Goal: Task Accomplishment & Management: Manage account settings

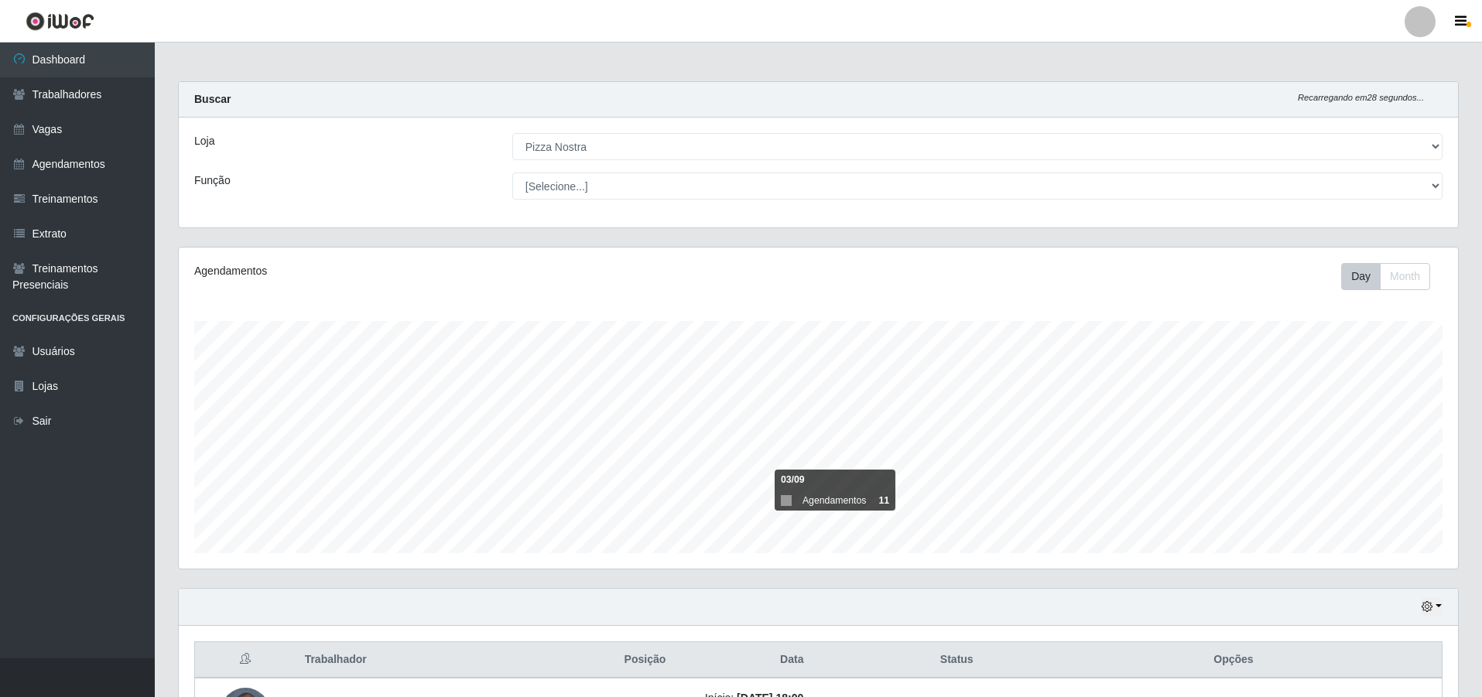
select select "337"
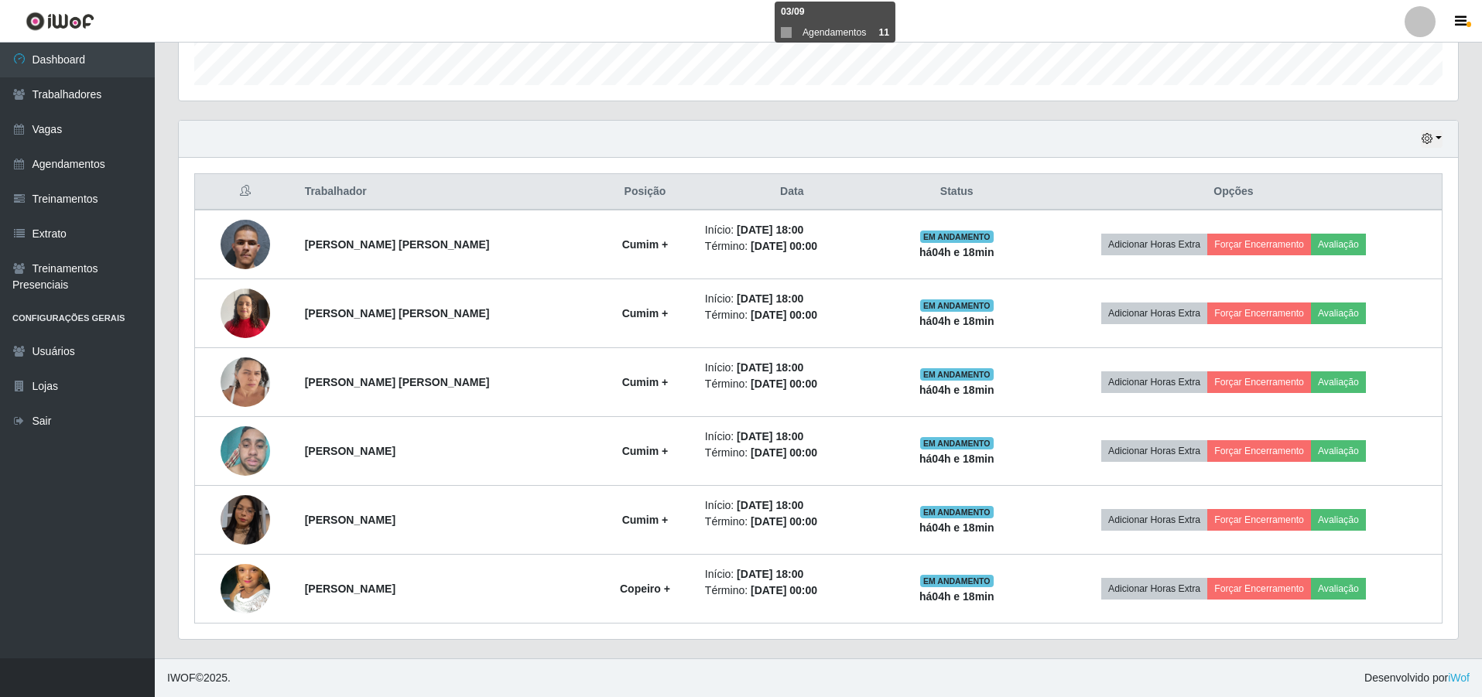
scroll to position [321, 1280]
click at [108, 155] on link "Agendamentos" at bounding box center [77, 164] width 155 height 35
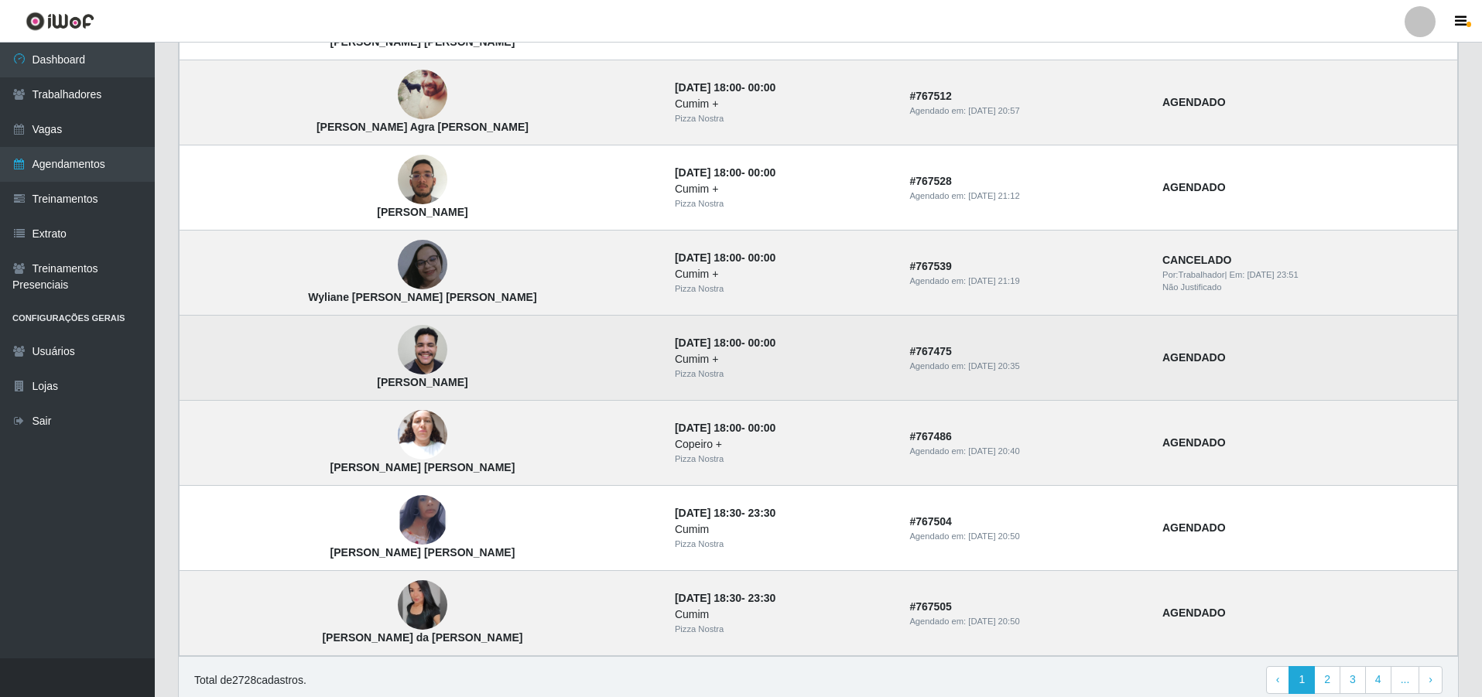
scroll to position [919, 0]
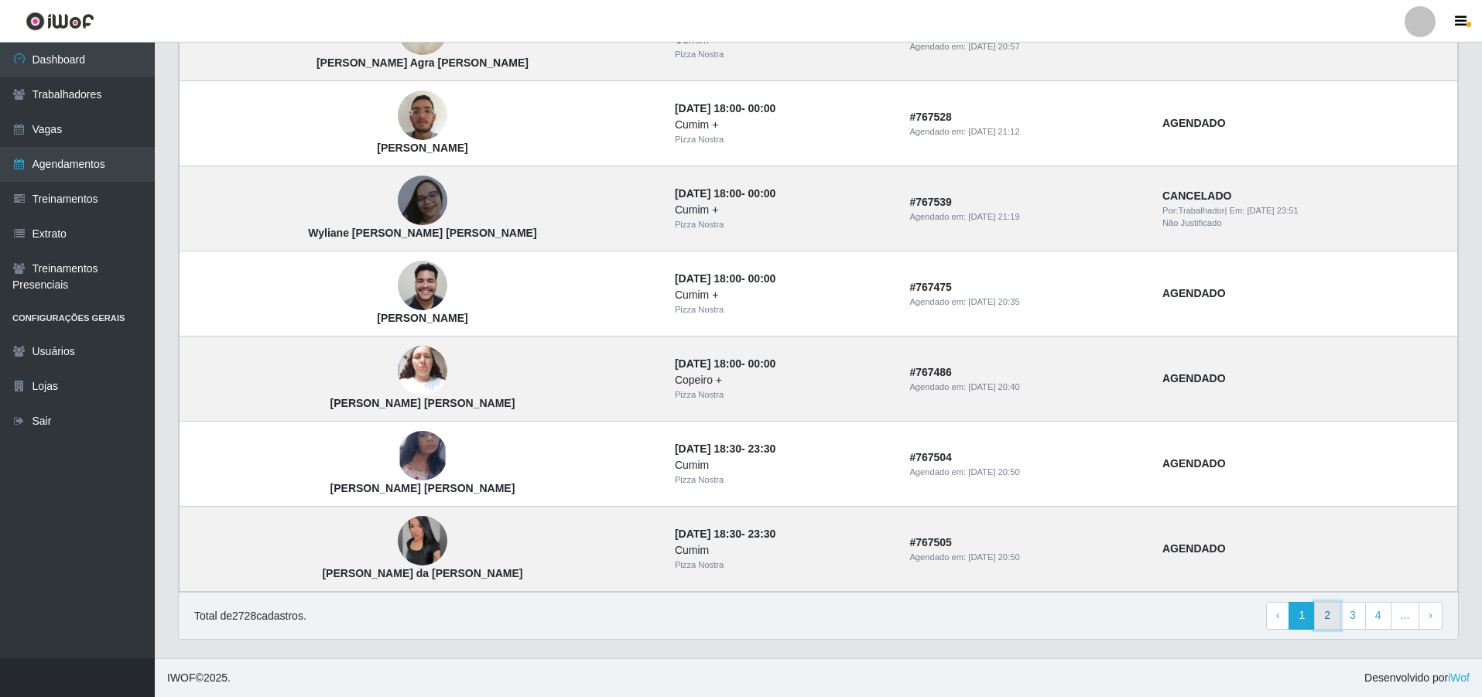
click at [1336, 615] on link "2" at bounding box center [1327, 616] width 26 height 28
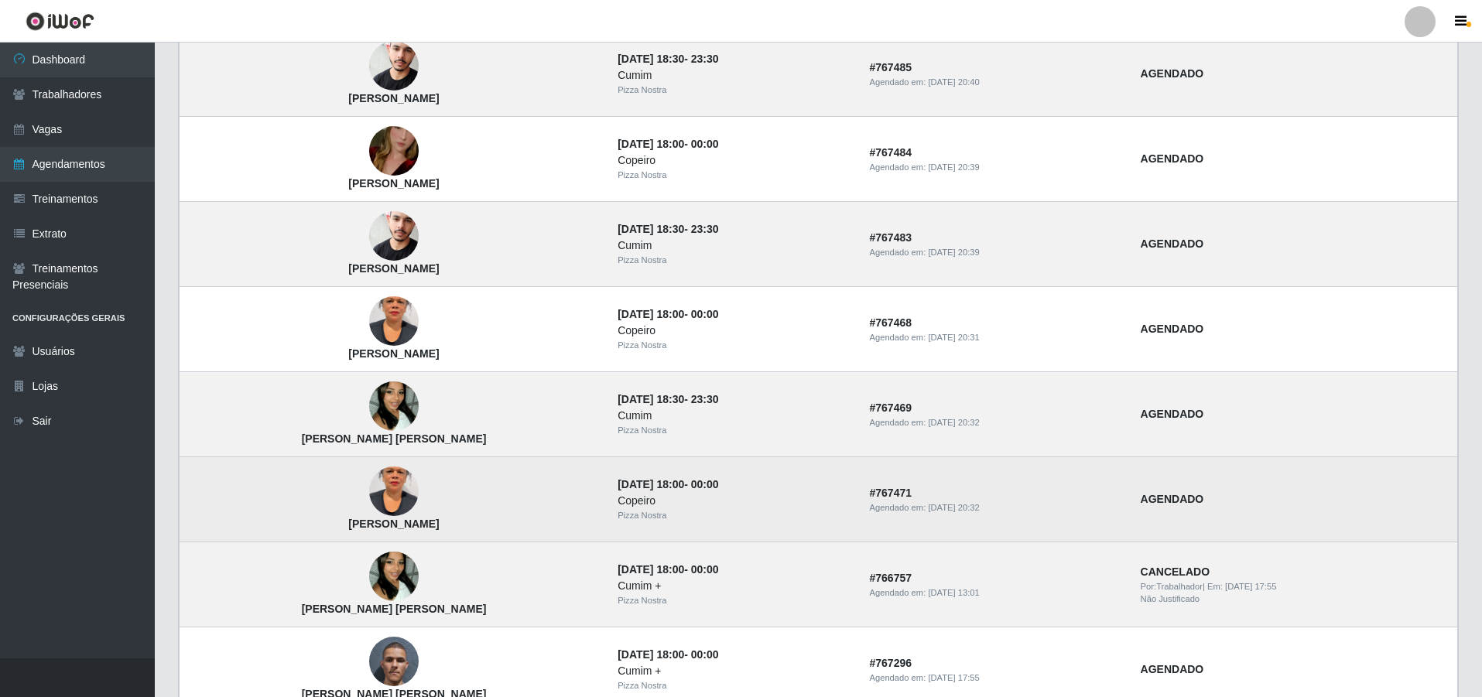
scroll to position [919, 0]
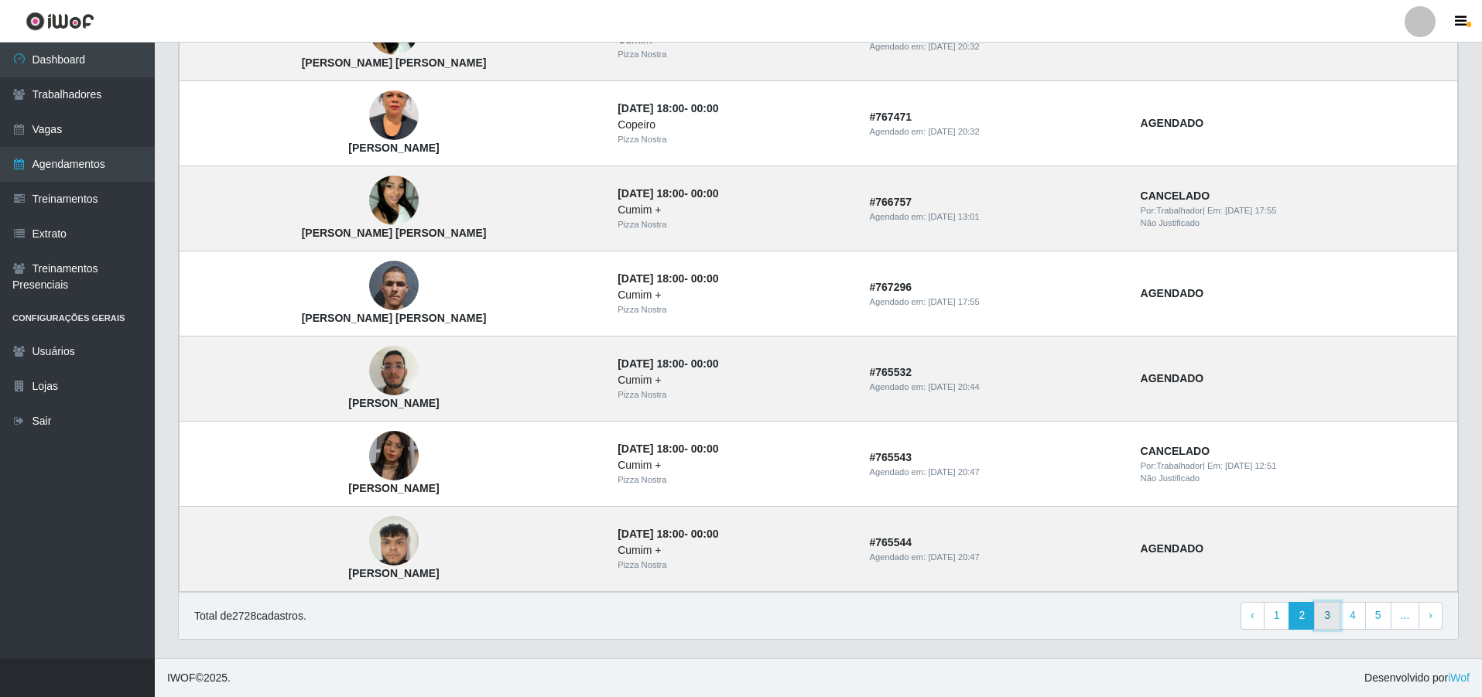
click at [1337, 624] on link "3" at bounding box center [1327, 616] width 26 height 28
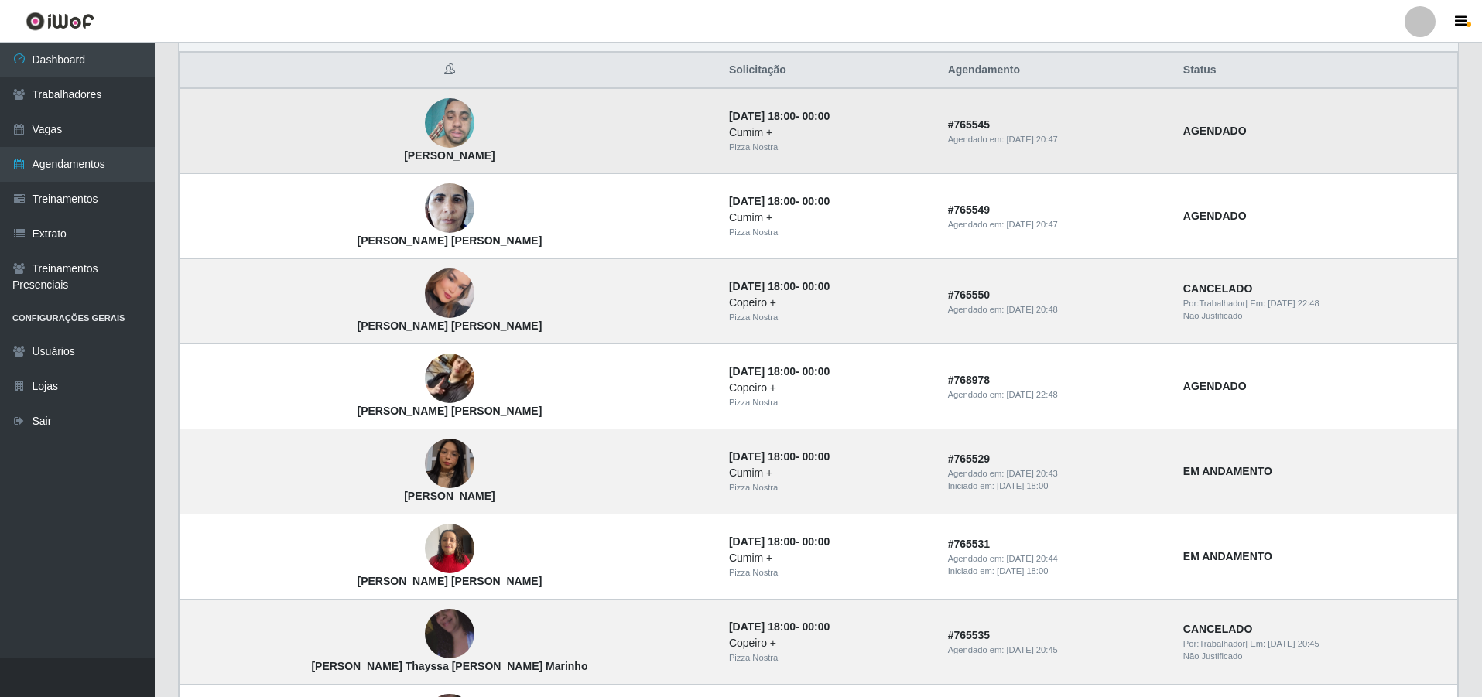
scroll to position [77, 0]
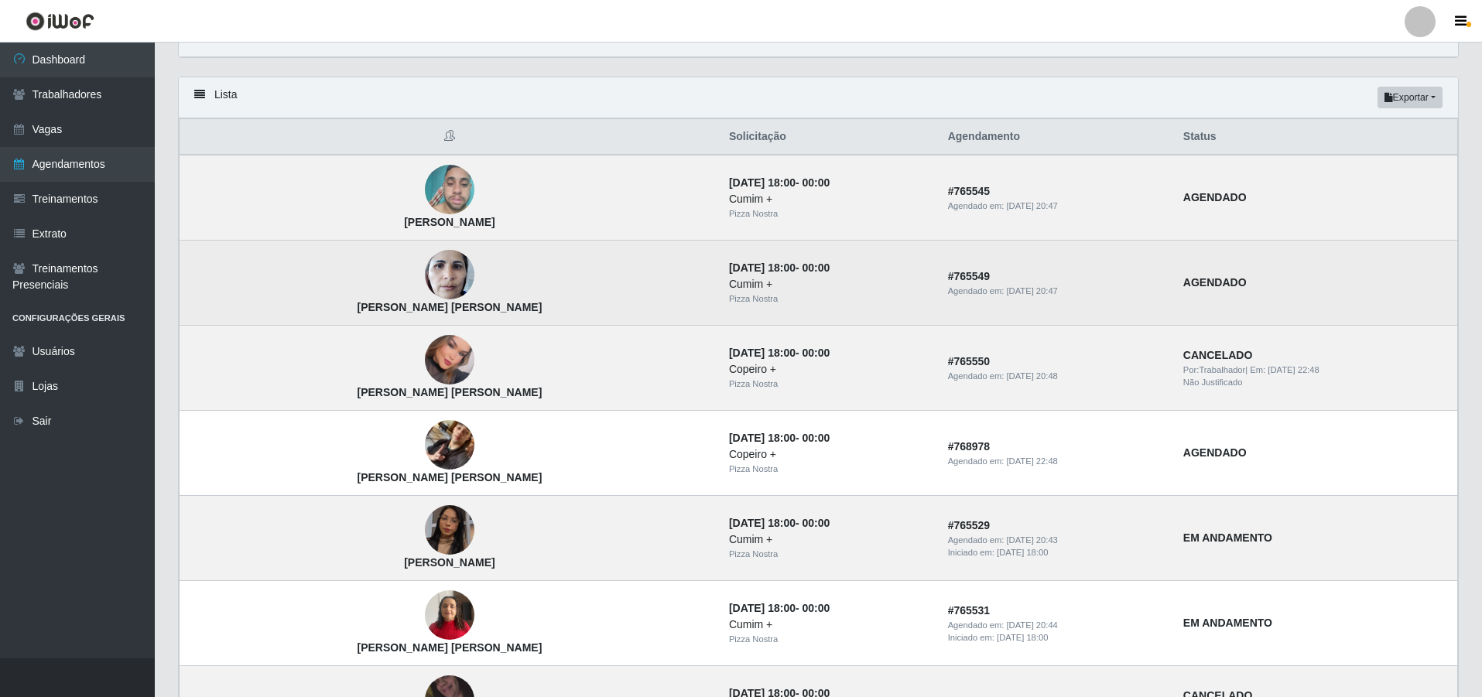
click at [425, 272] on img at bounding box center [450, 275] width 50 height 66
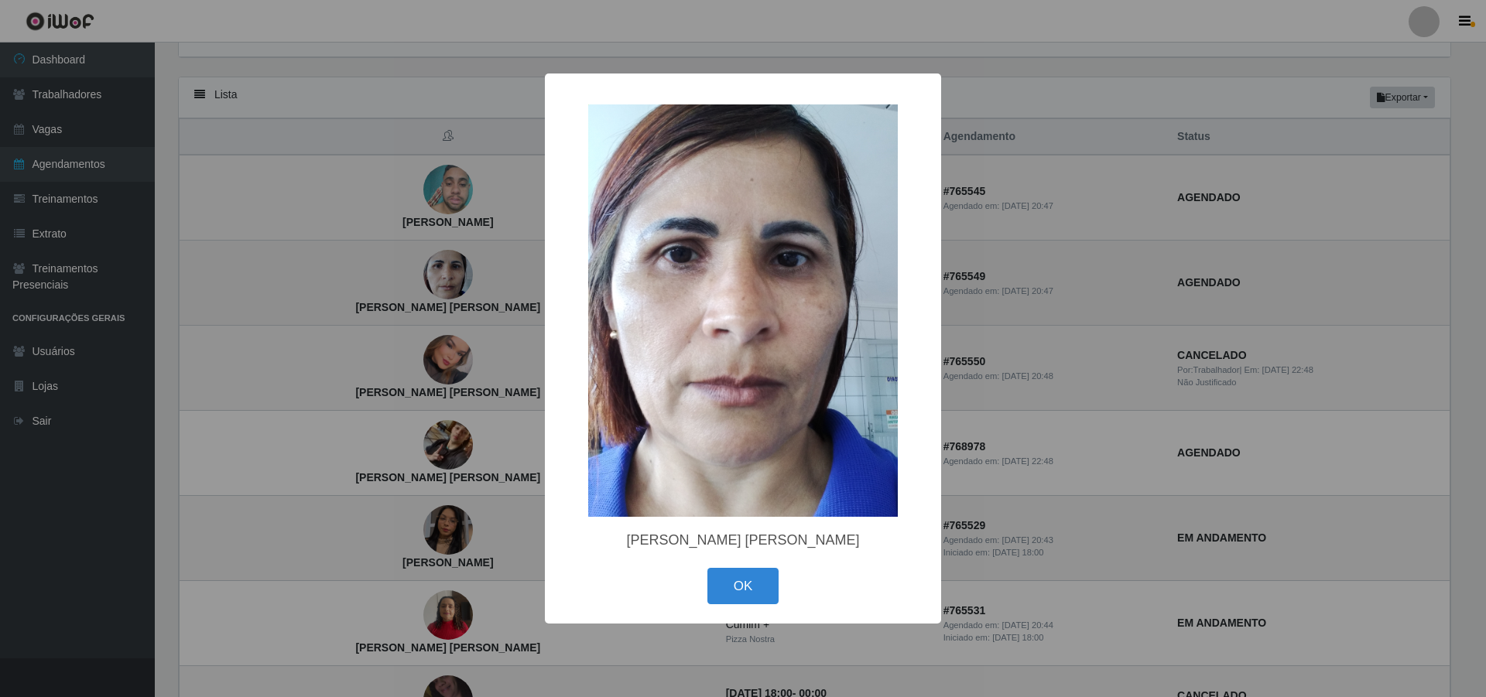
click at [415, 272] on div "× Maria José de Oliveira Barbosa OK Cancel" at bounding box center [743, 348] width 1486 height 697
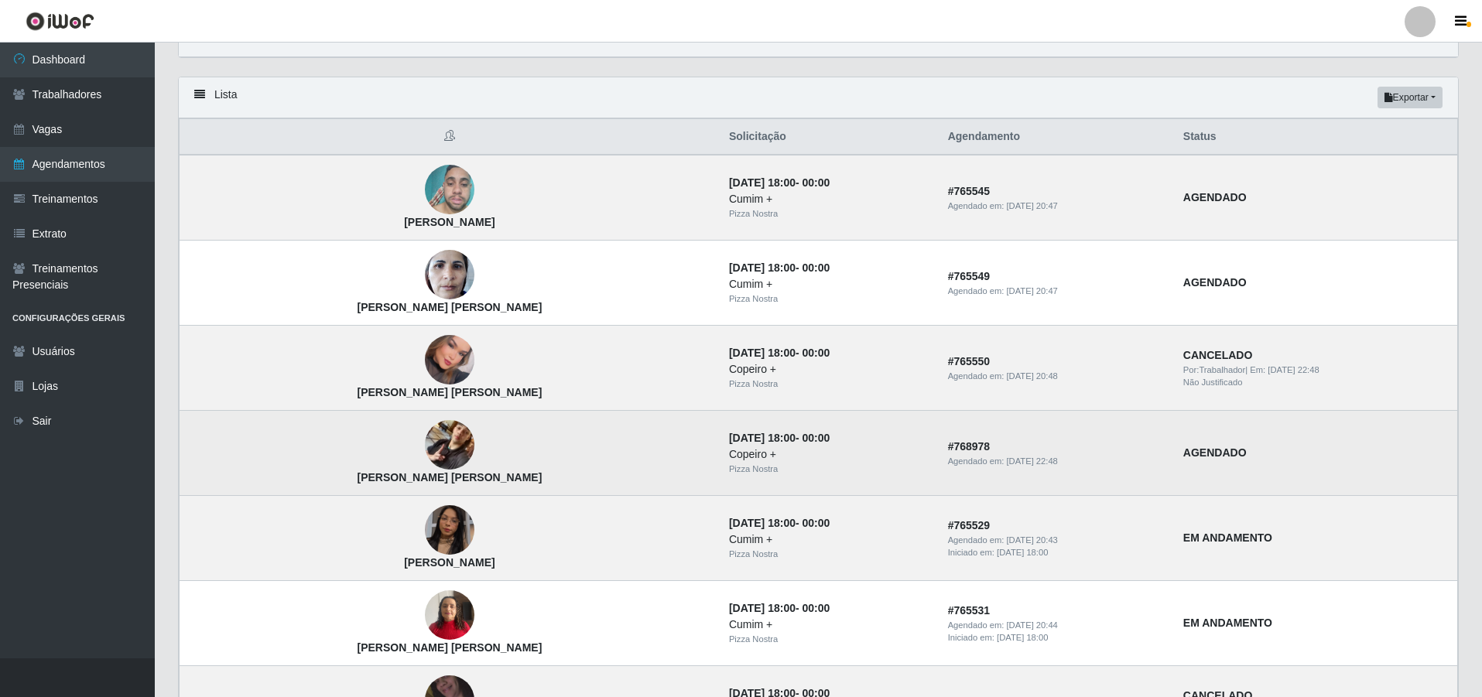
click at [425, 463] on img at bounding box center [450, 446] width 50 height 88
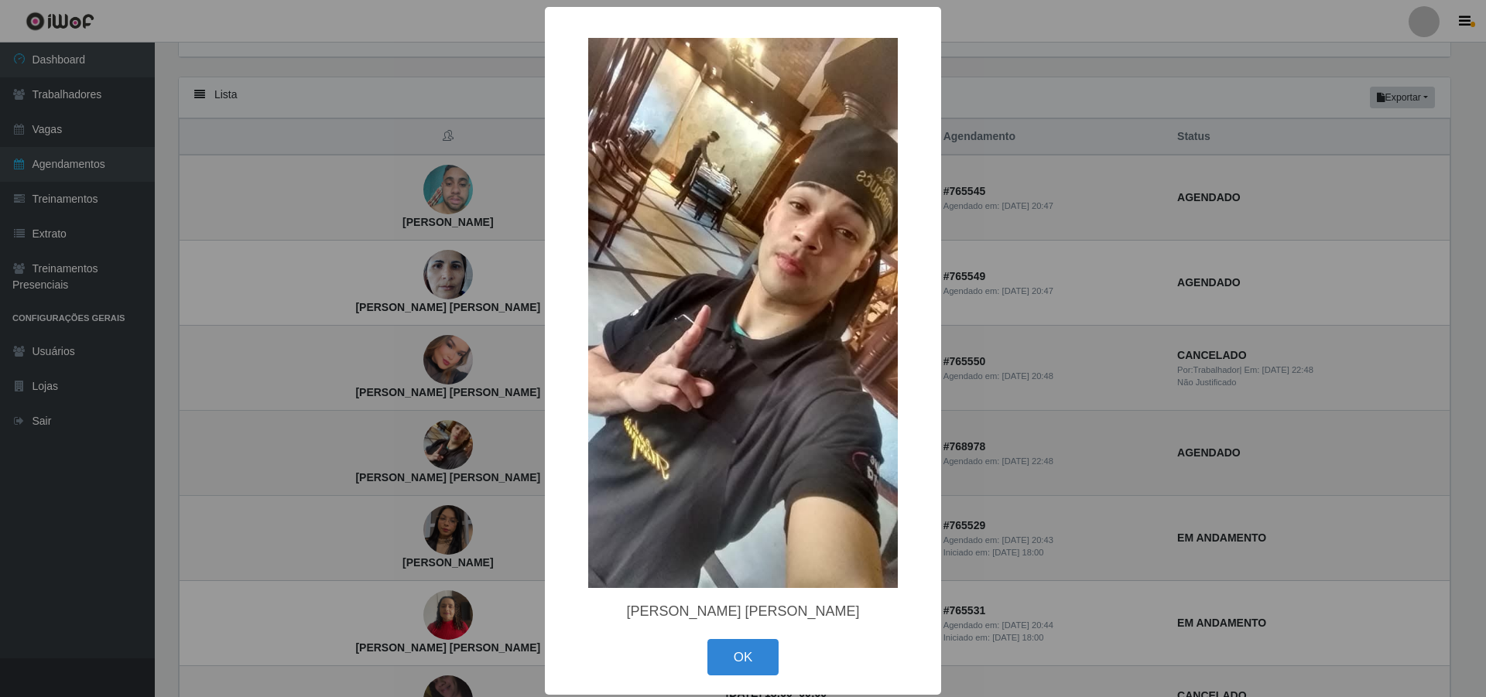
click at [419, 463] on div "× Victor Hugo normando da Silva OK Cancel" at bounding box center [743, 348] width 1486 height 697
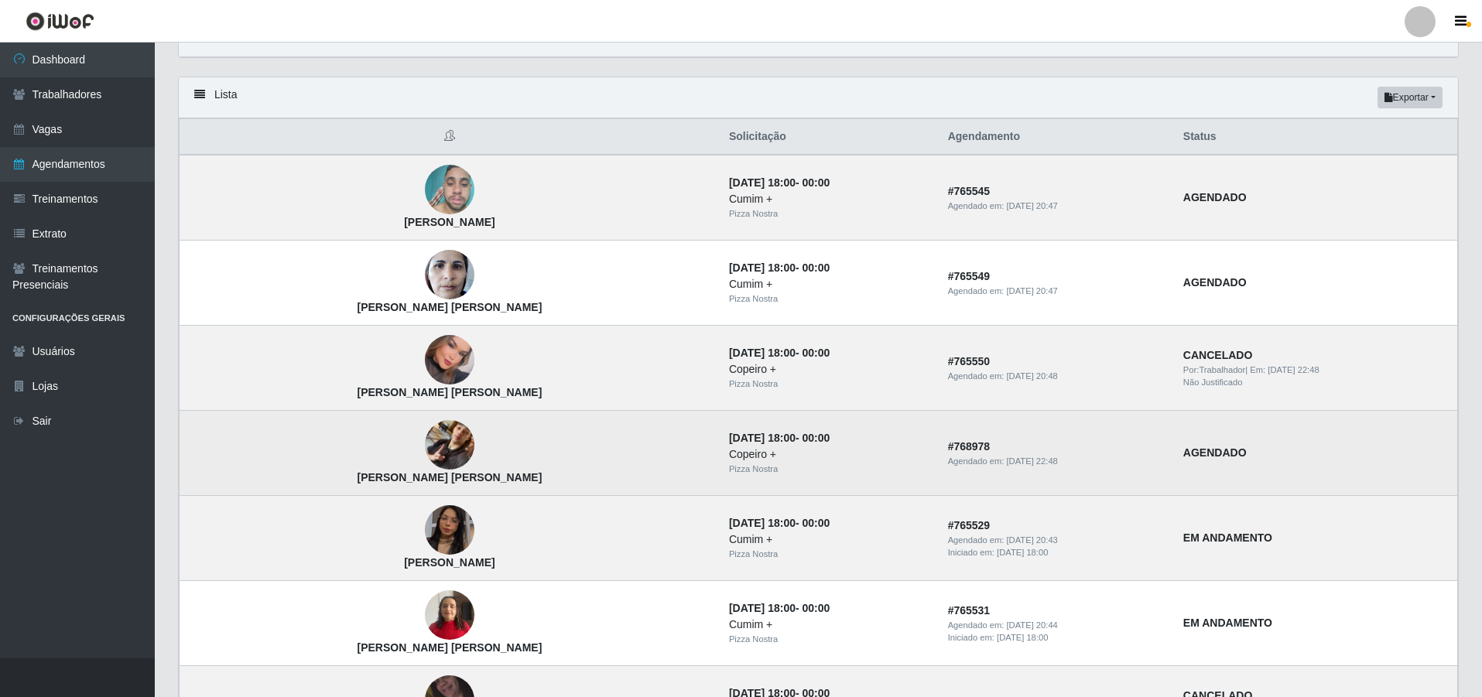
click at [425, 433] on img at bounding box center [450, 446] width 50 height 88
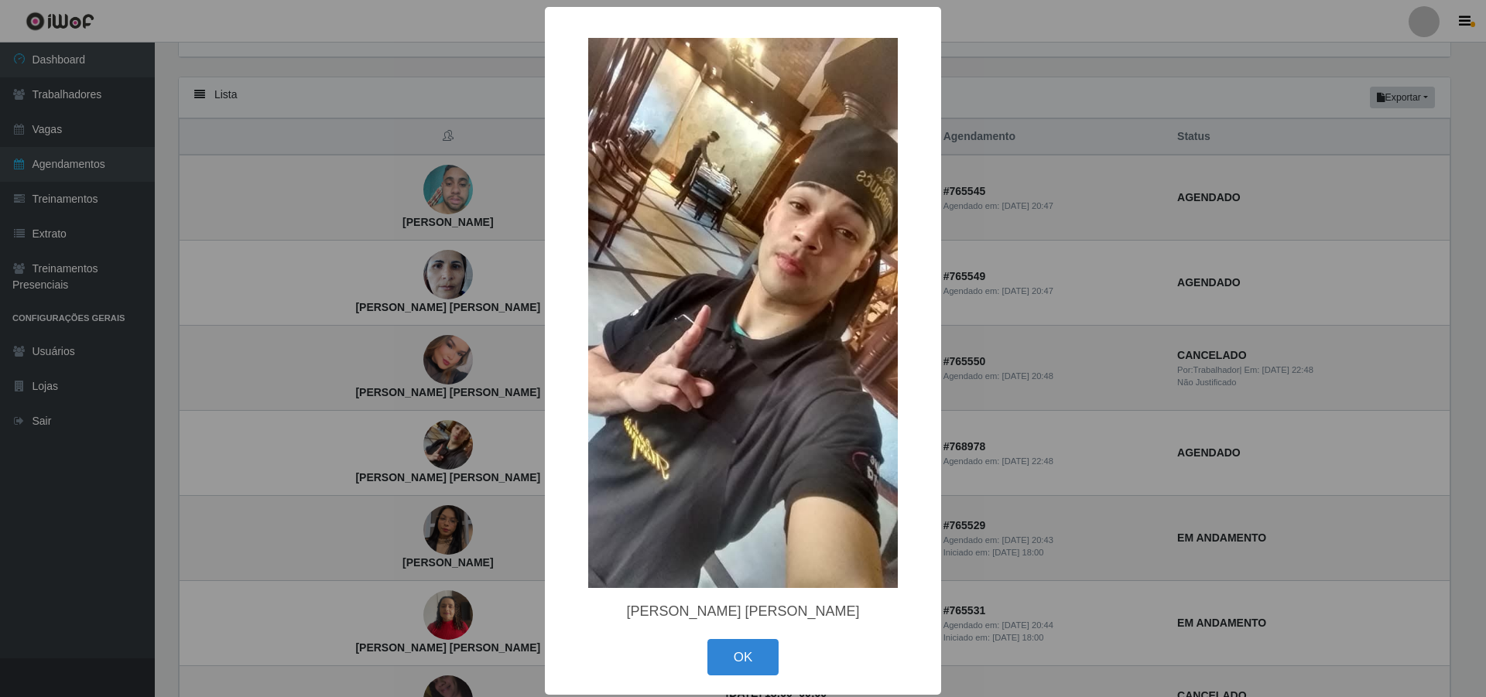
click at [392, 434] on div "× Victor Hugo normando da Silva OK Cancel" at bounding box center [743, 348] width 1486 height 697
